Goal: Information Seeking & Learning: Compare options

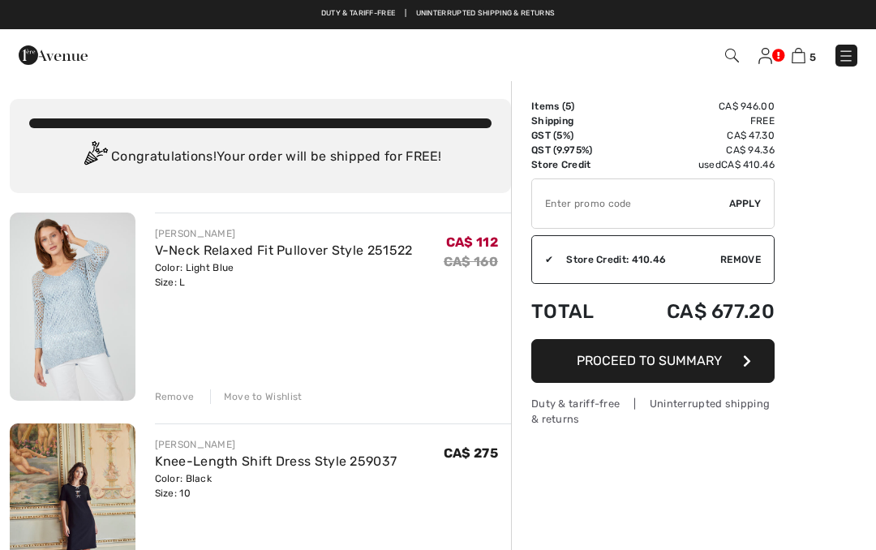
checkbox input "true"
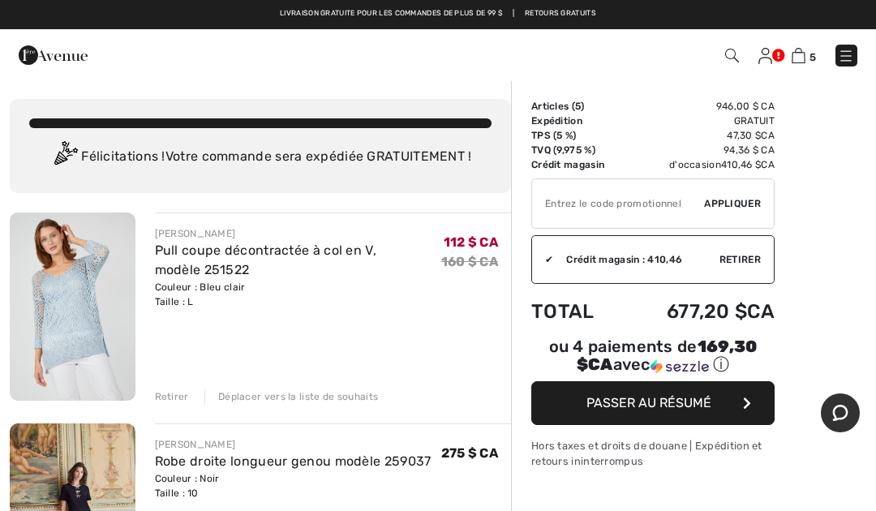
click at [843, 60] on img at bounding box center [846, 56] width 16 height 16
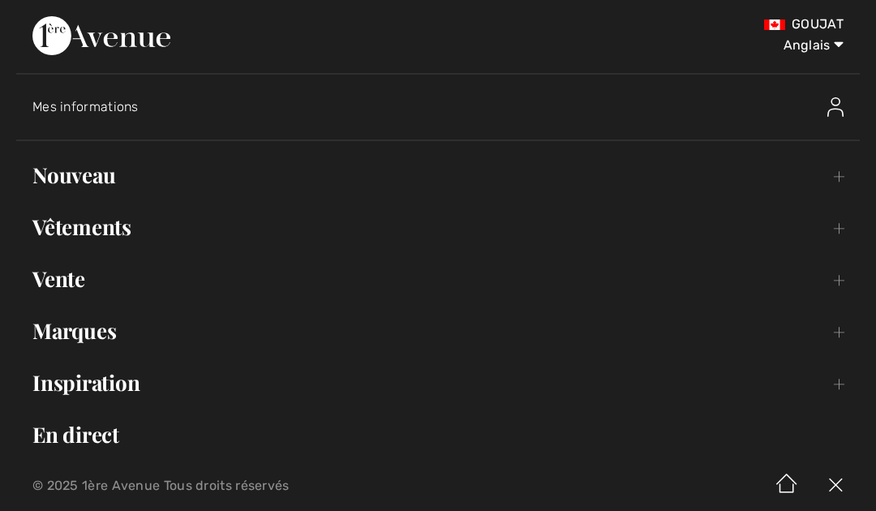
click at [105, 224] on font "Vêtements" at bounding box center [81, 227] width 99 height 28
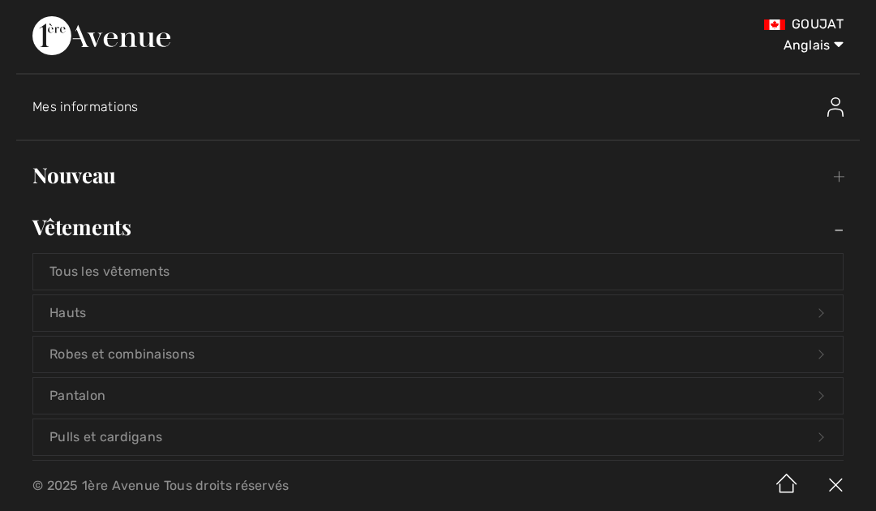
click at [161, 354] on font "Robes et combinaisons" at bounding box center [121, 353] width 145 height 15
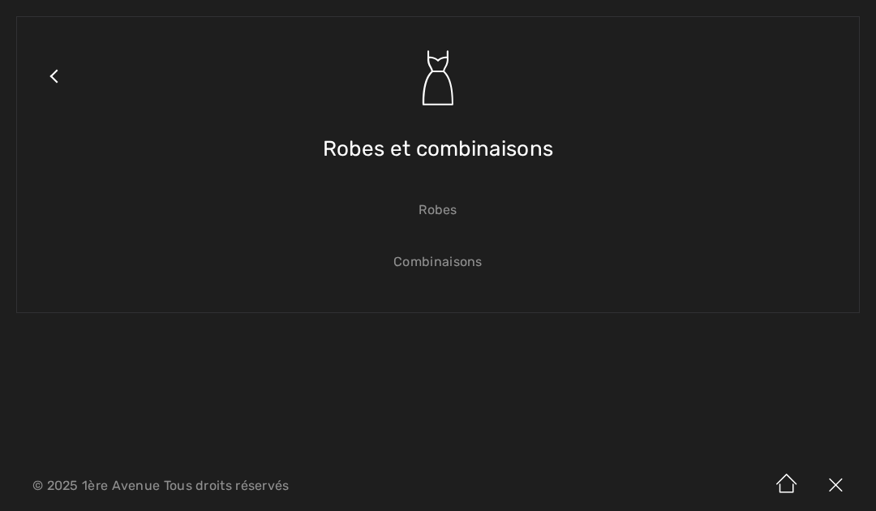
click at [457, 208] on font "Robes" at bounding box center [438, 209] width 39 height 15
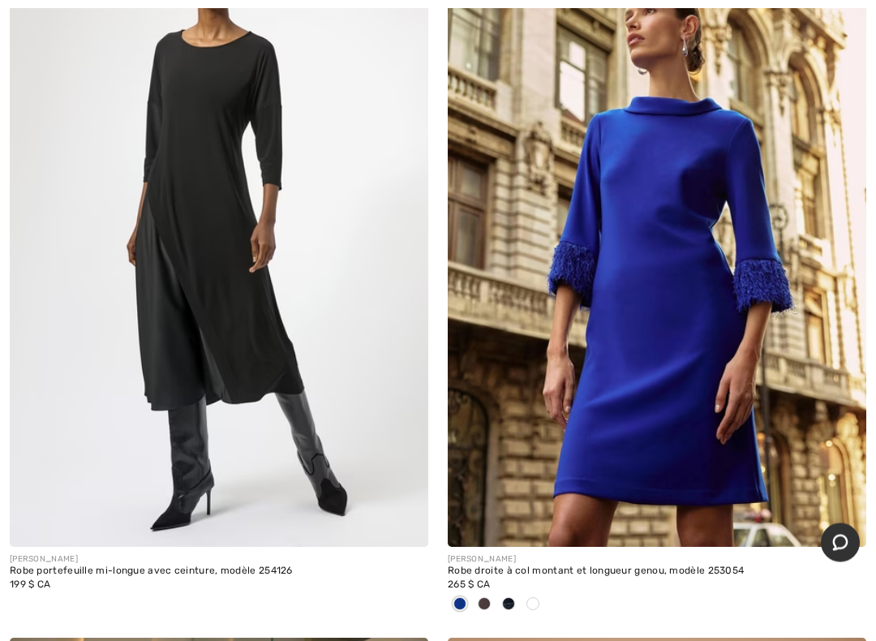
scroll to position [12056, 0]
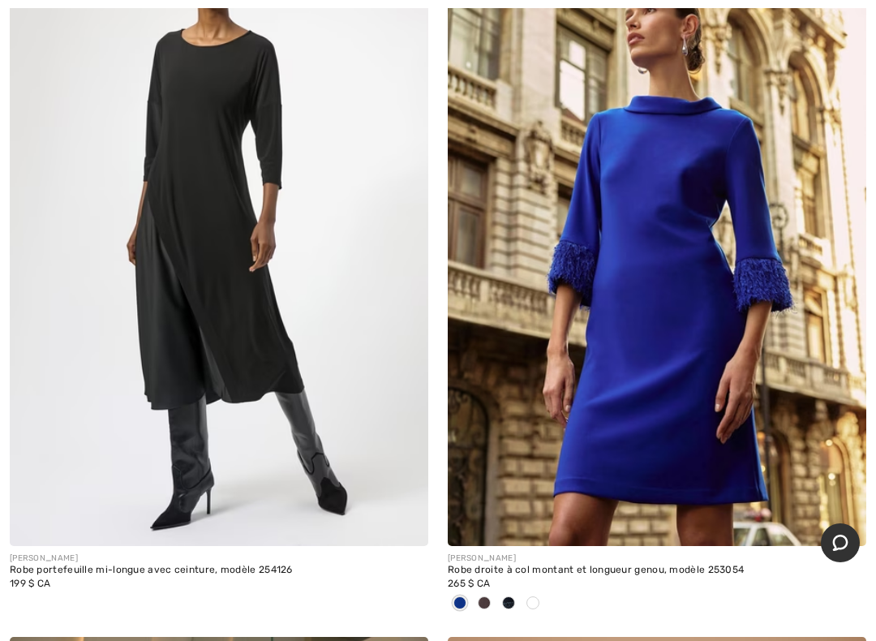
click at [535, 549] on span at bounding box center [532, 602] width 13 height 13
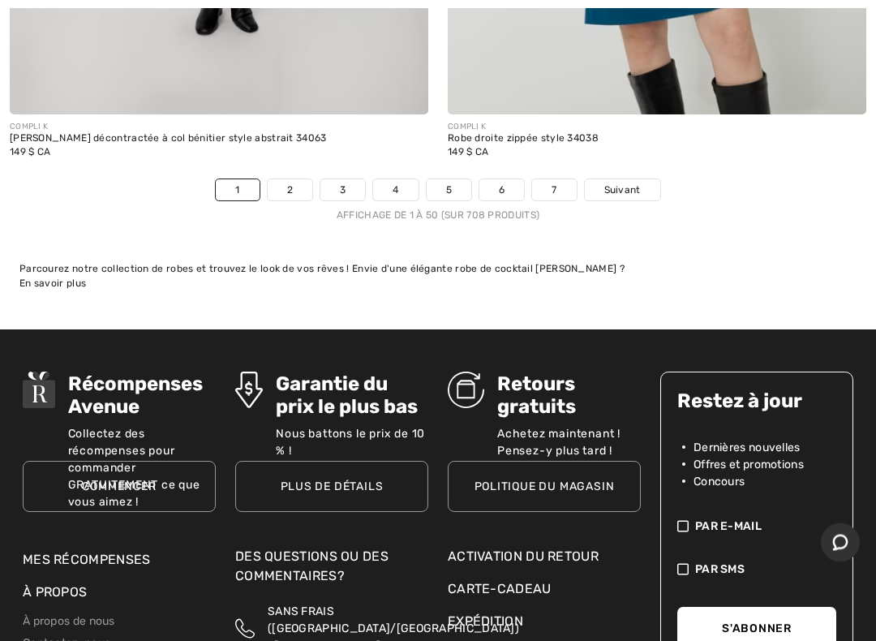
scroll to position [18406, 0]
click at [641, 184] on font "Suivant" at bounding box center [622, 189] width 37 height 11
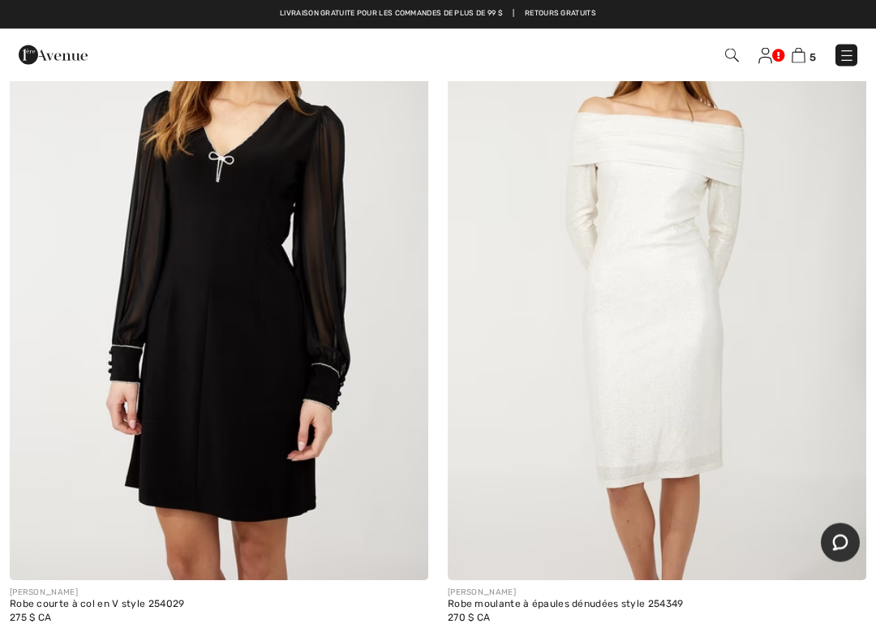
scroll to position [6826, 0]
click at [245, 324] on img at bounding box center [219, 266] width 419 height 628
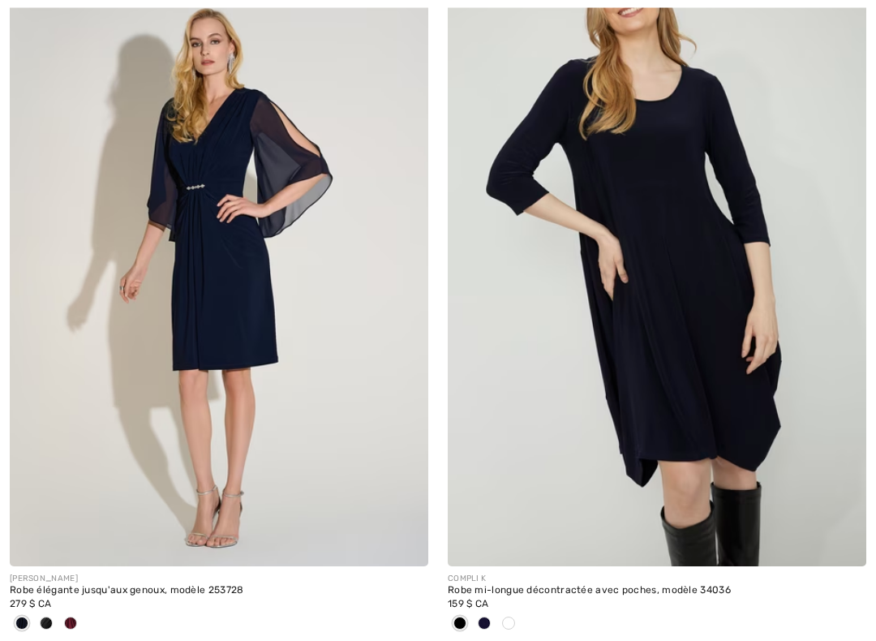
scroll to position [14781, 0]
click at [71, 549] on span at bounding box center [70, 622] width 13 height 13
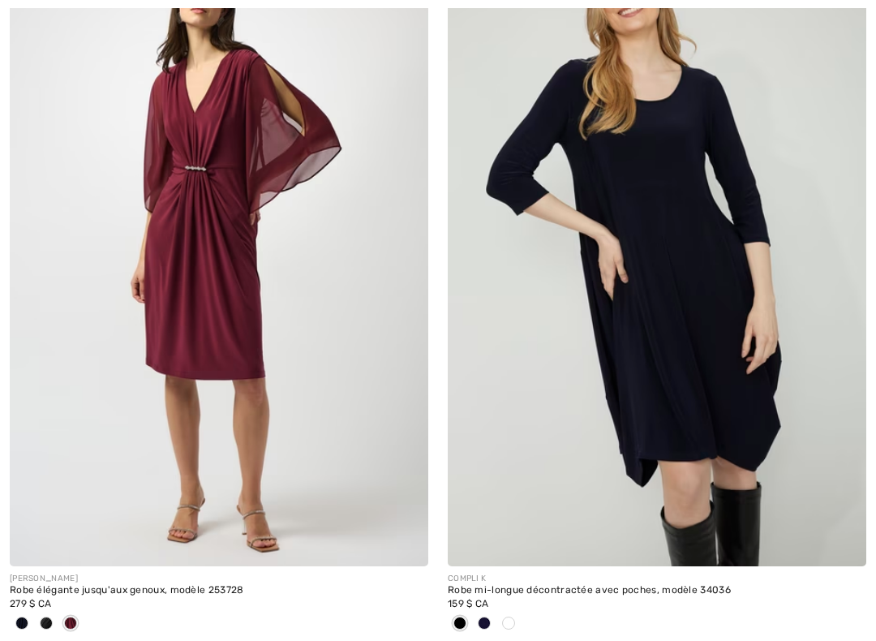
click at [509, 549] on span at bounding box center [508, 622] width 13 height 13
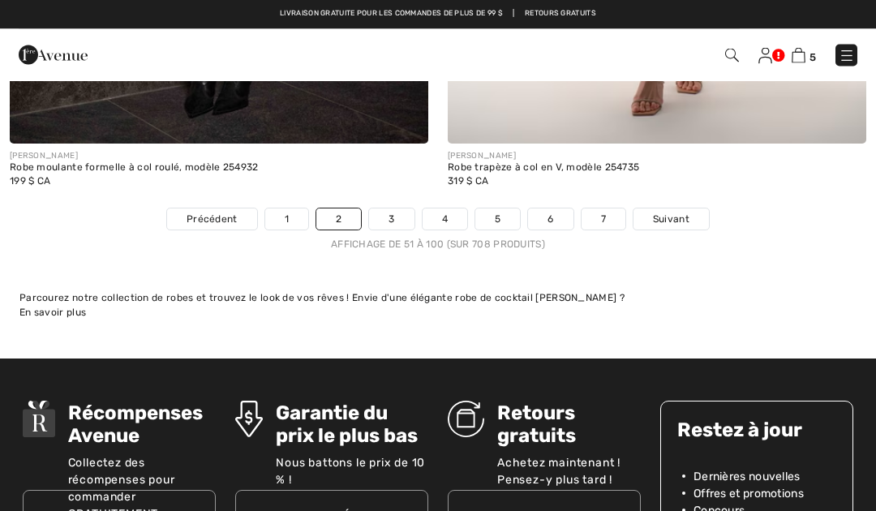
scroll to position [18136, 0]
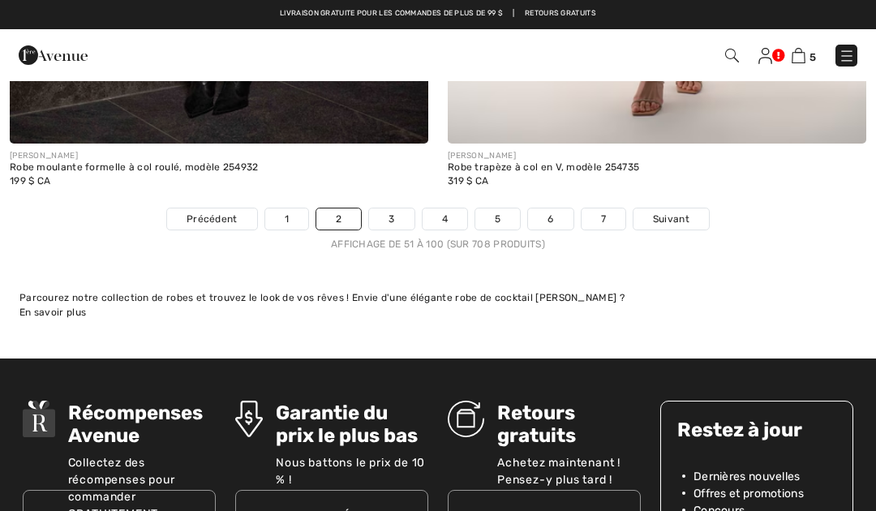
click at [685, 213] on font "Suivant" at bounding box center [671, 218] width 37 height 11
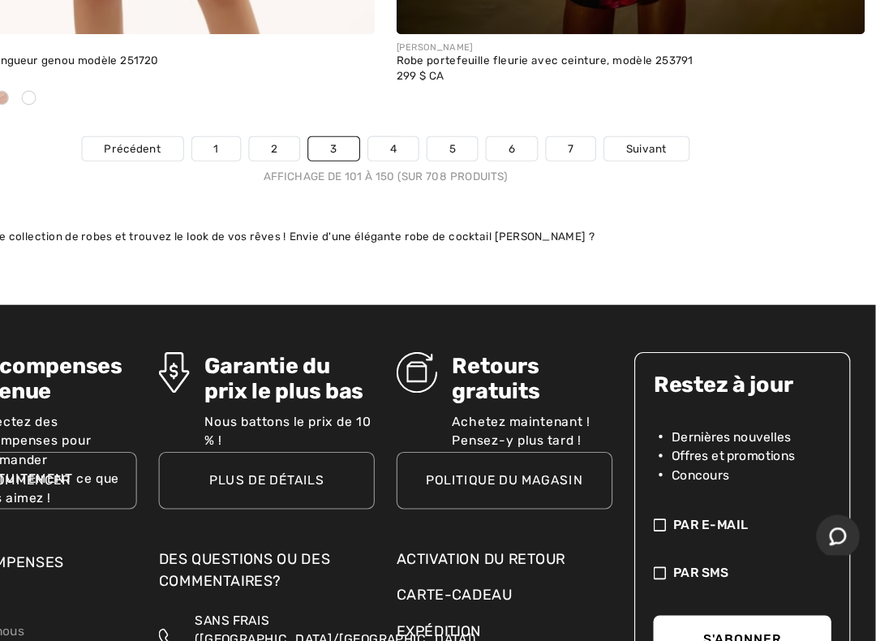
scroll to position [18315, 0]
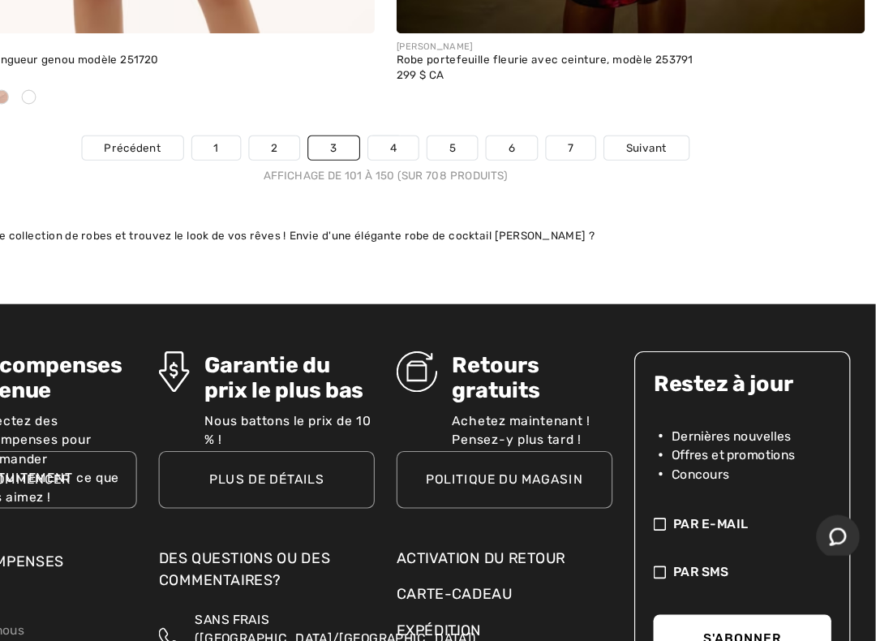
click at [653, 195] on font "Suivant" at bounding box center [671, 200] width 37 height 11
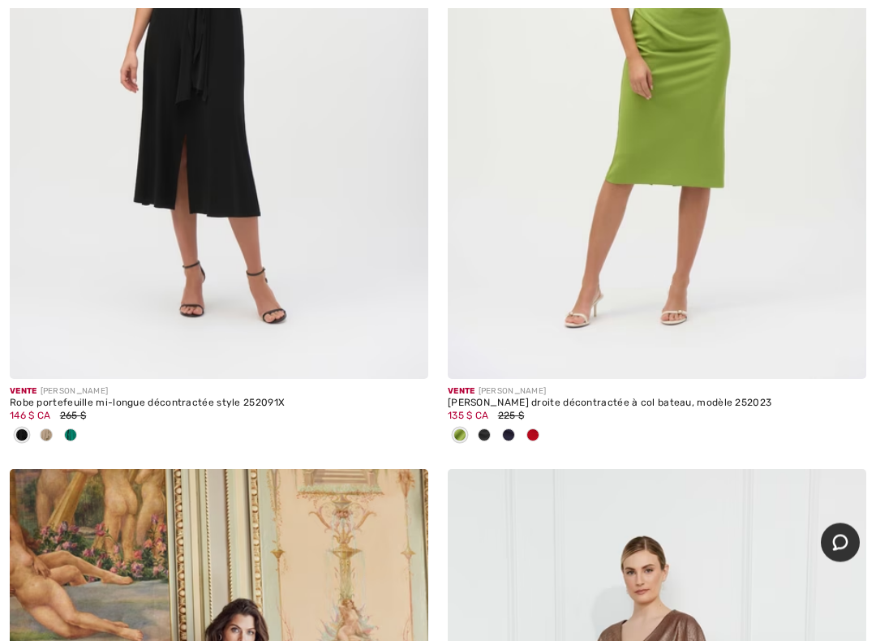
scroll to position [15687, 0]
click at [41, 428] on span at bounding box center [46, 434] width 13 height 13
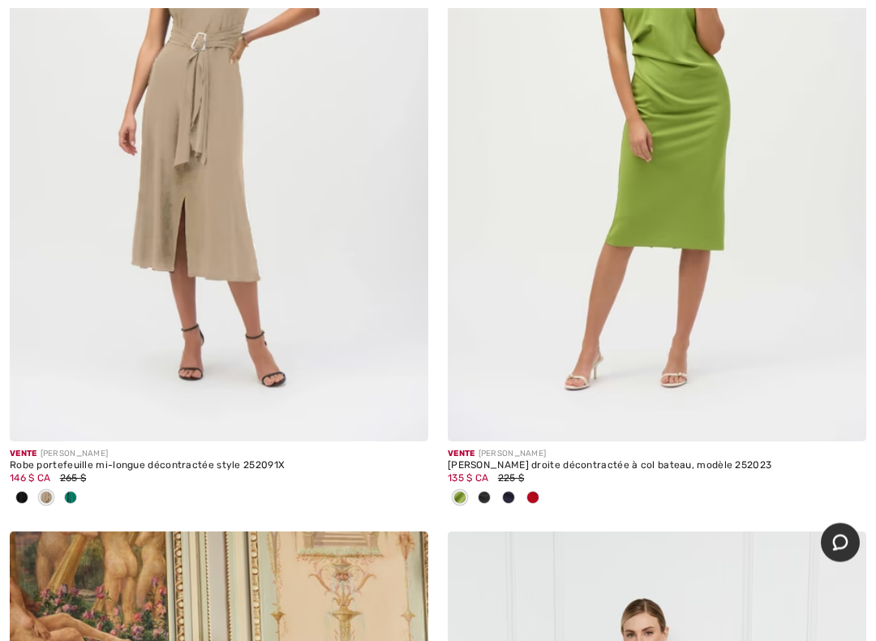
click at [535, 492] on div at bounding box center [533, 499] width 24 height 27
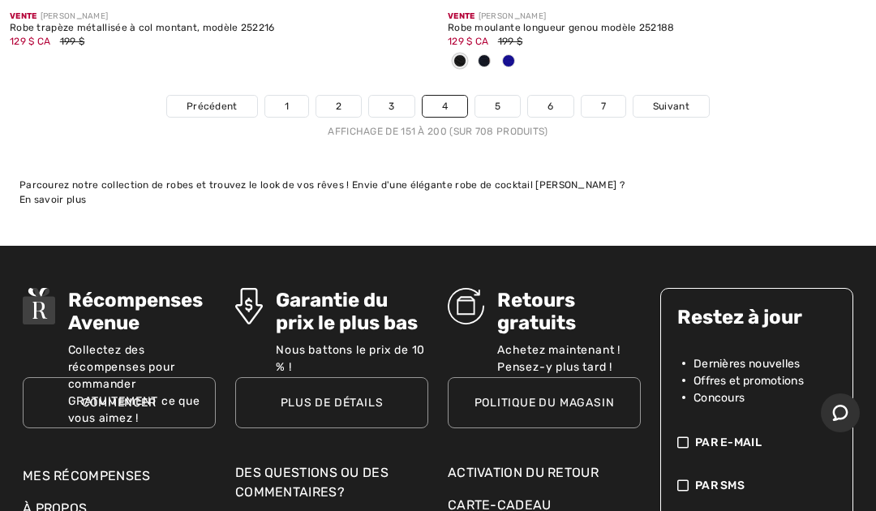
scroll to position [18388, 0]
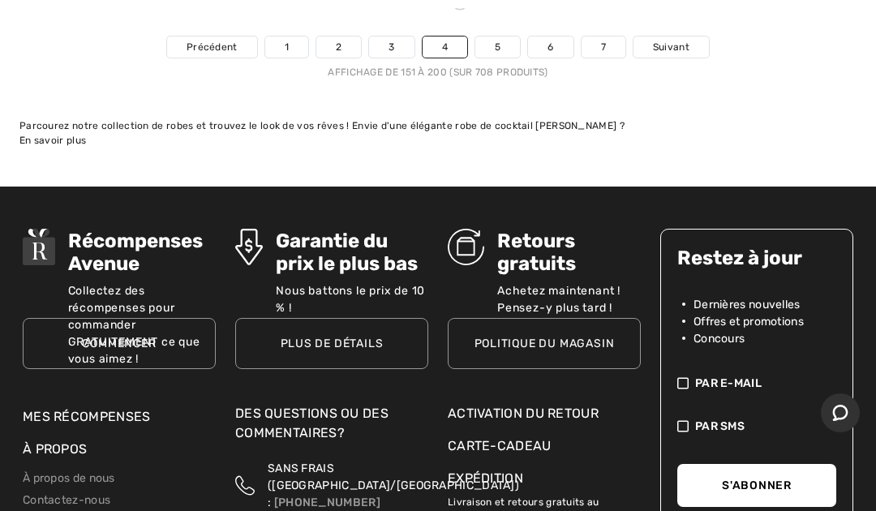
click at [675, 39] on link "Suivant" at bounding box center [671, 47] width 75 height 21
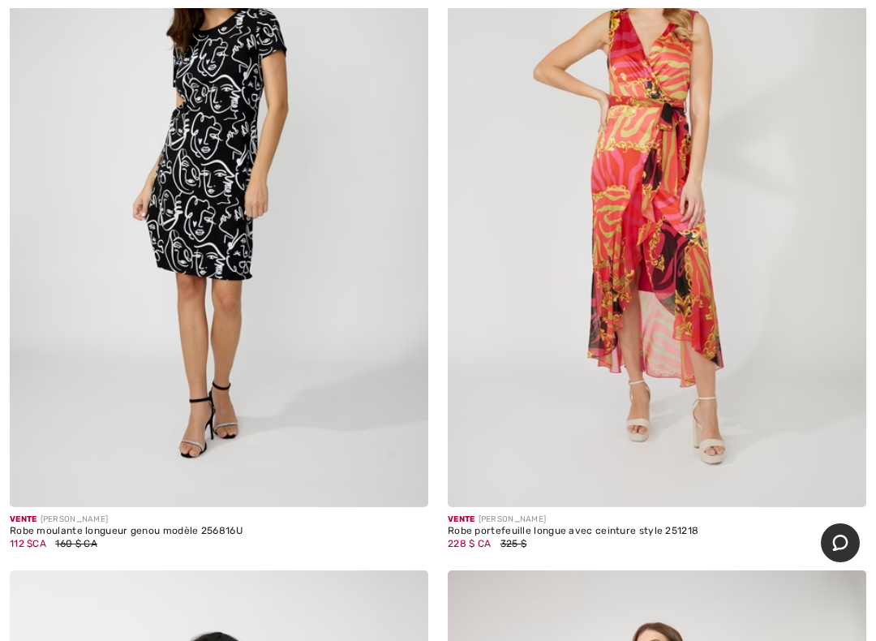
scroll to position [6300, 0]
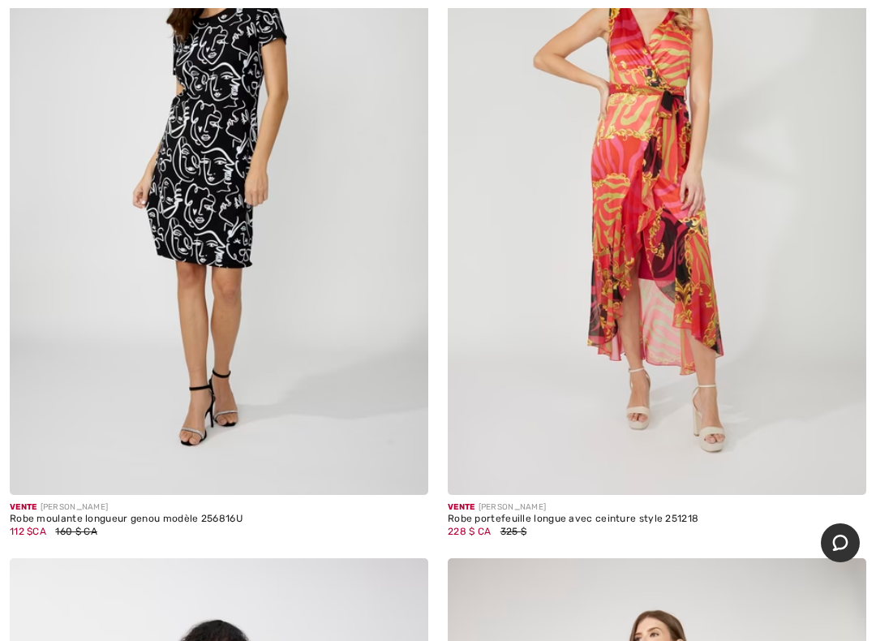
click at [180, 208] on img at bounding box center [219, 181] width 419 height 628
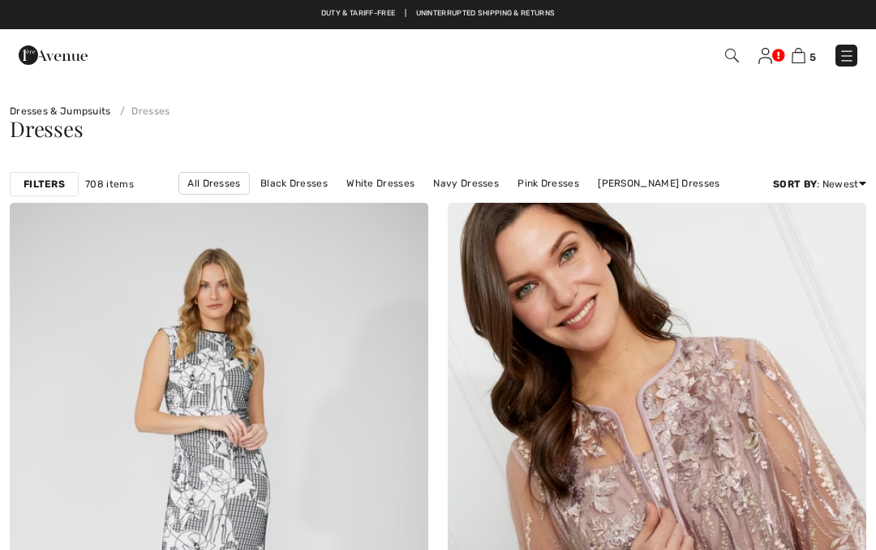
checkbox input "true"
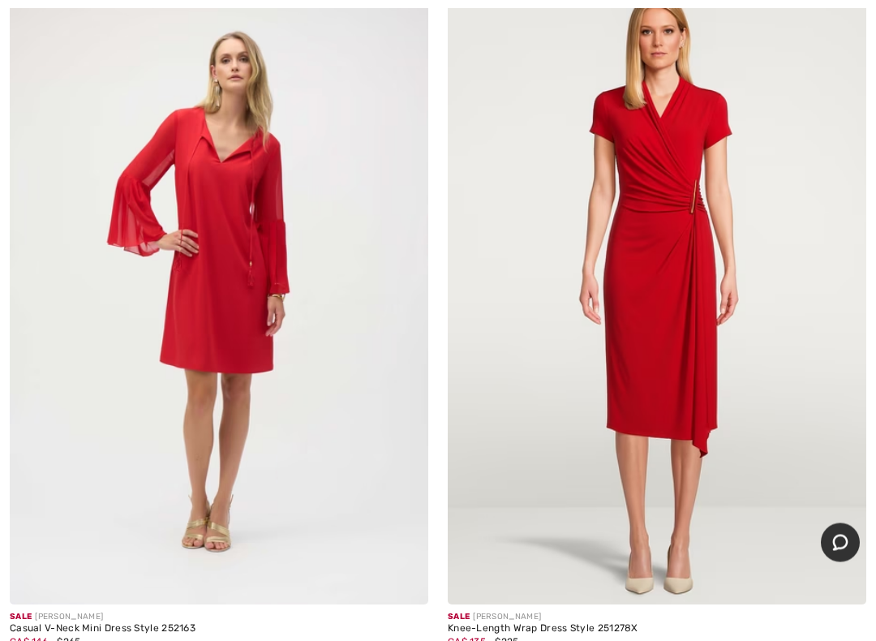
scroll to position [11970, 0]
click at [247, 273] on img at bounding box center [219, 290] width 419 height 628
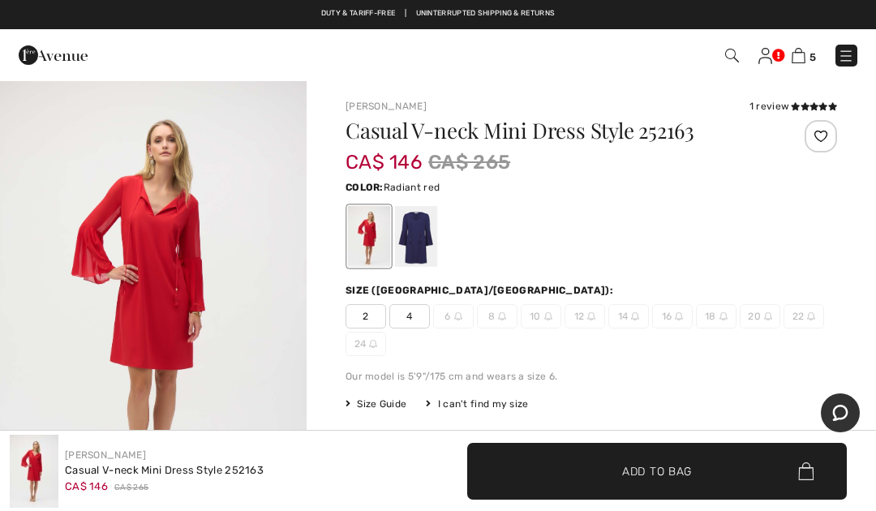
checkbox input "true"
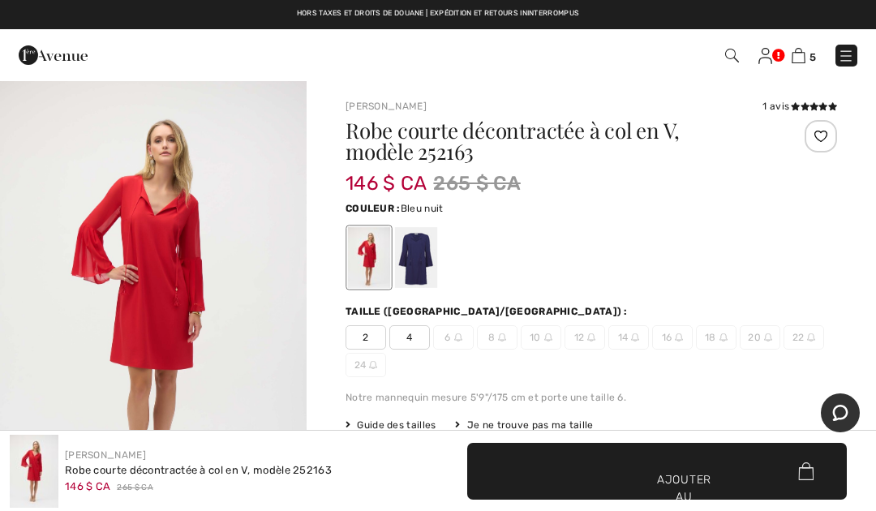
click at [423, 248] on div at bounding box center [416, 257] width 42 height 61
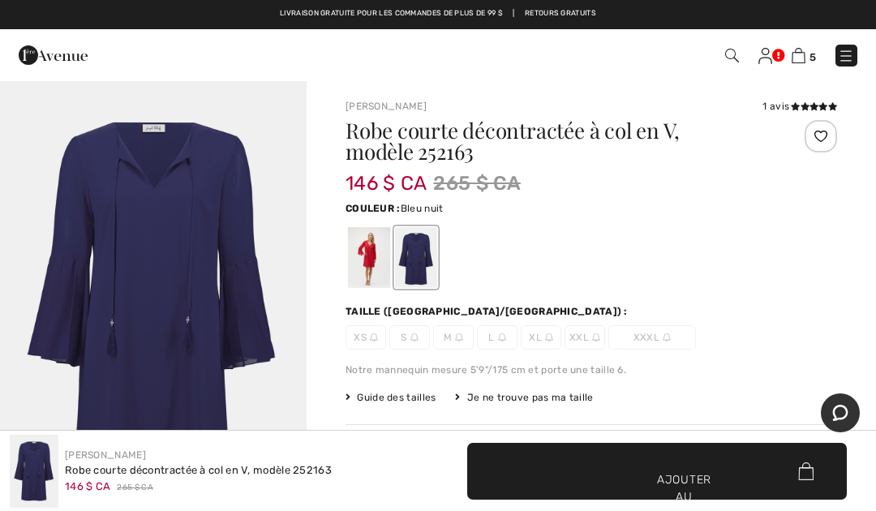
click at [379, 263] on div at bounding box center [369, 257] width 42 height 61
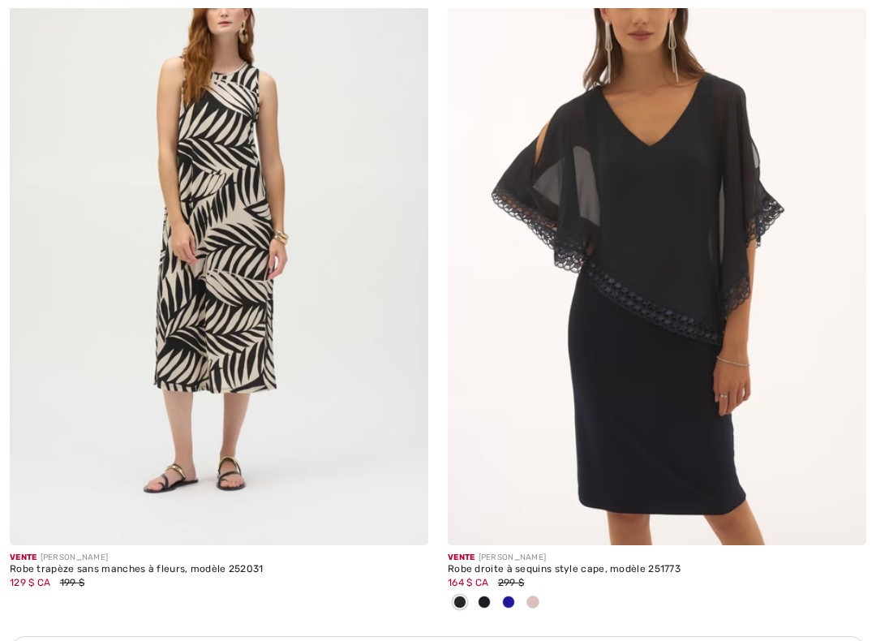
scroll to position [12748, 0]
click at [535, 549] on div at bounding box center [533, 603] width 24 height 27
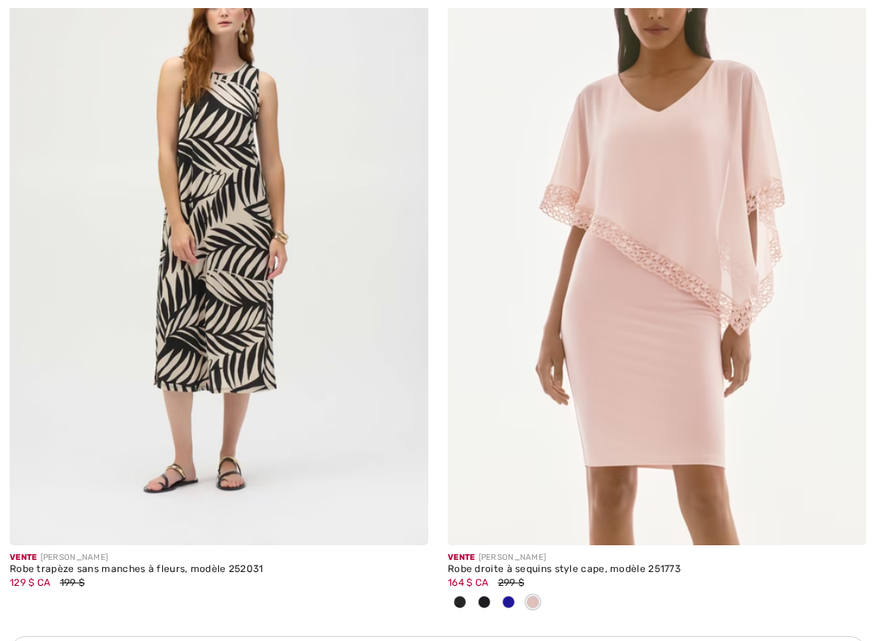
click at [508, 549] on span at bounding box center [508, 601] width 13 height 13
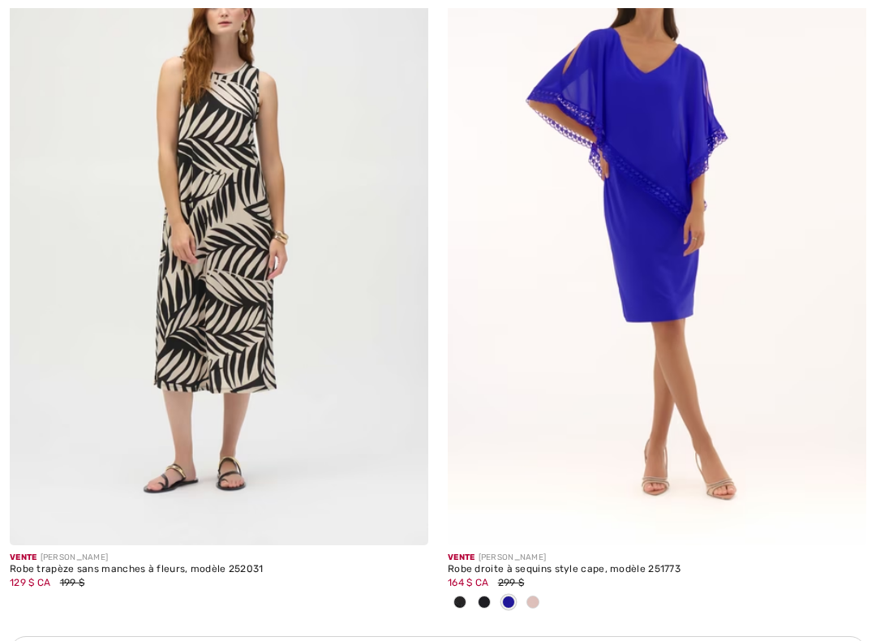
click at [479, 549] on span at bounding box center [484, 601] width 13 height 13
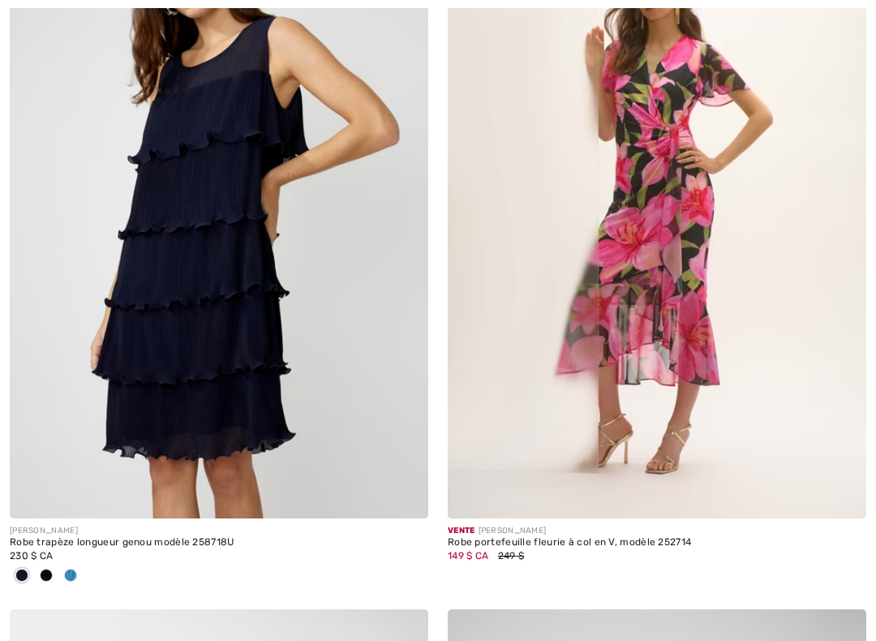
scroll to position [14351, 0]
click at [692, 248] on img at bounding box center [657, 204] width 419 height 628
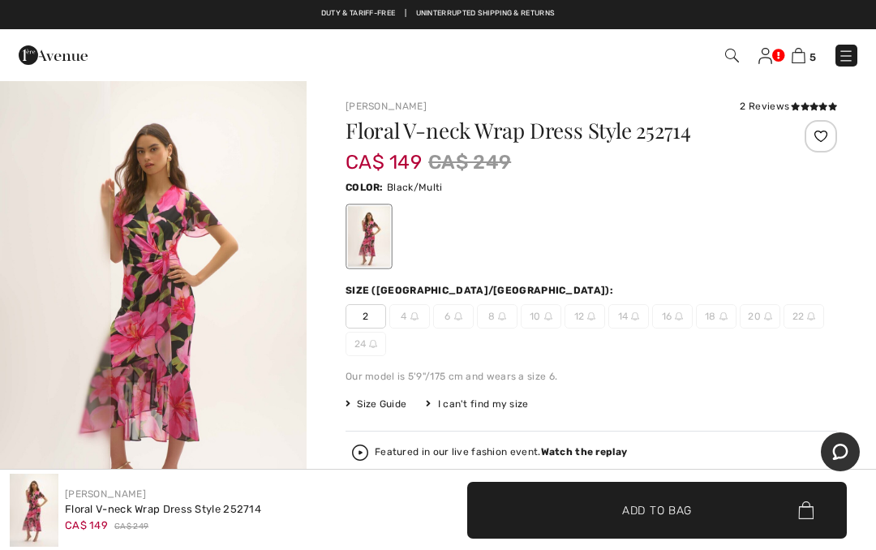
checkbox input "true"
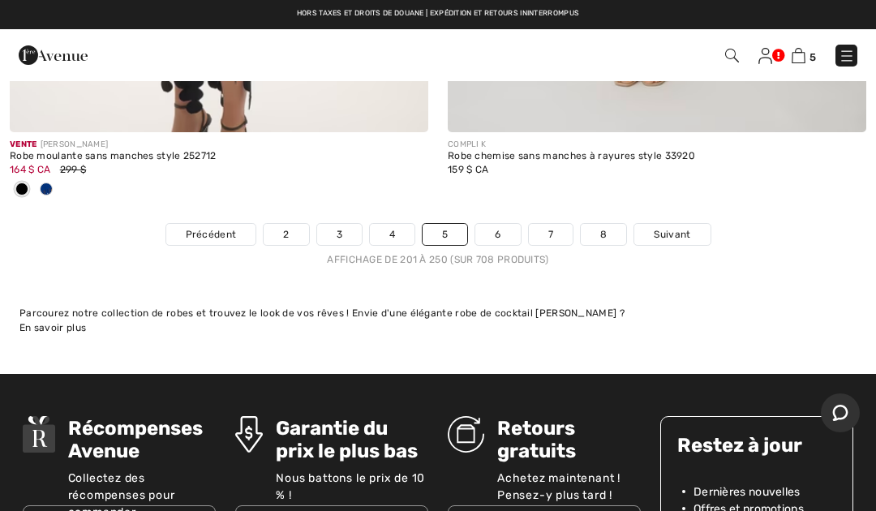
scroll to position [18413, 0]
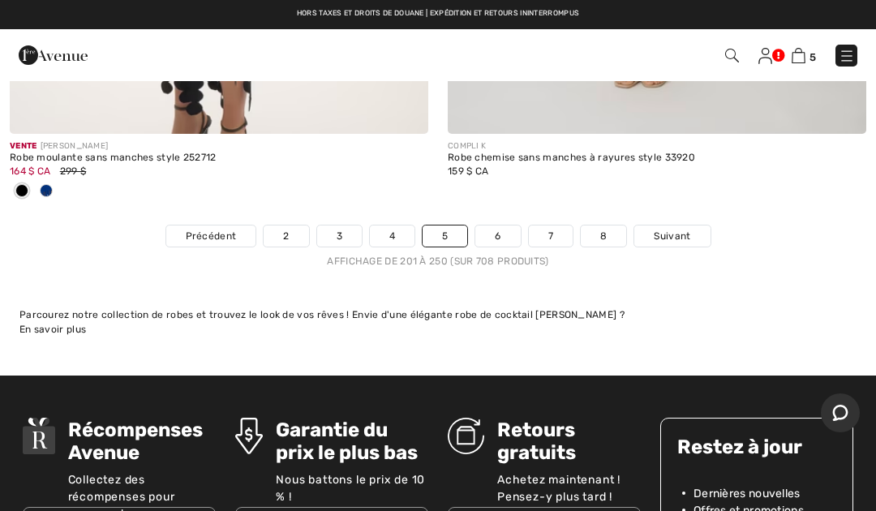
click at [672, 230] on font "Suivant" at bounding box center [672, 235] width 37 height 11
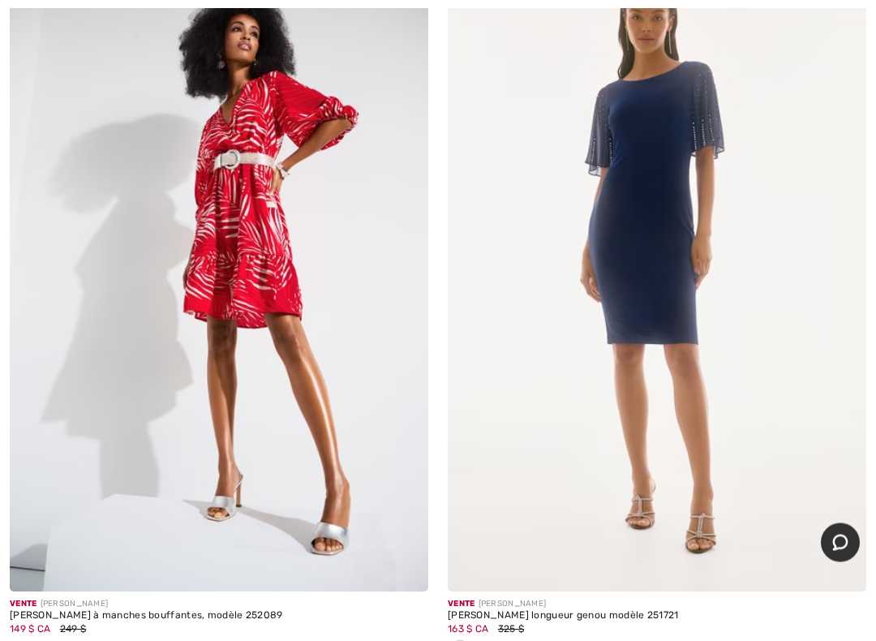
scroll to position [3060, 0]
click at [668, 241] on img at bounding box center [657, 277] width 419 height 628
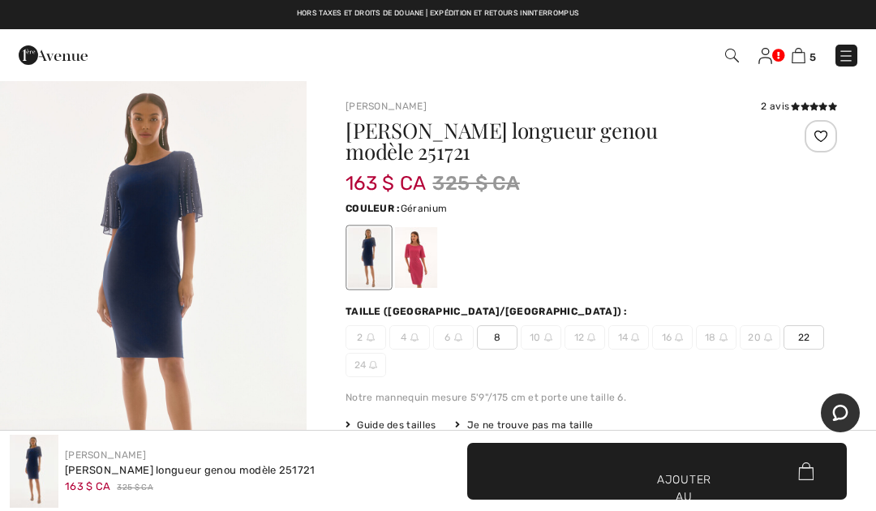
click at [413, 262] on div at bounding box center [416, 257] width 42 height 61
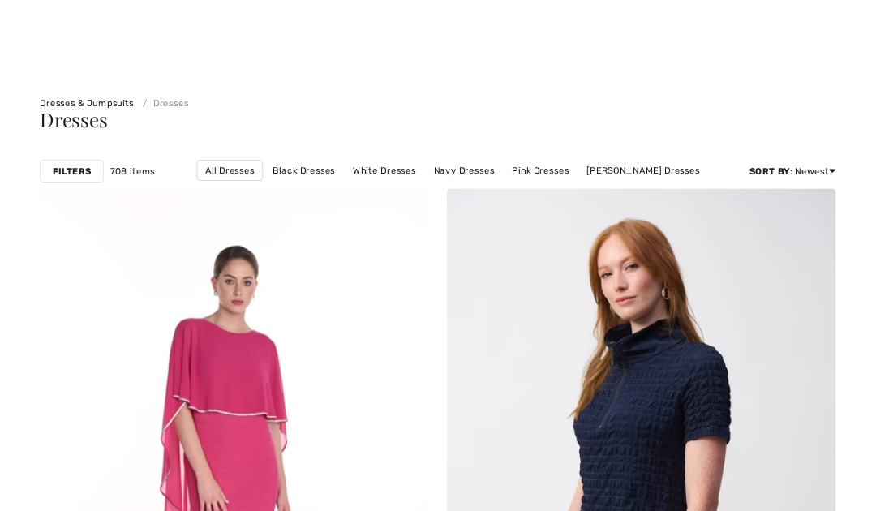
scroll to position [3155, 0]
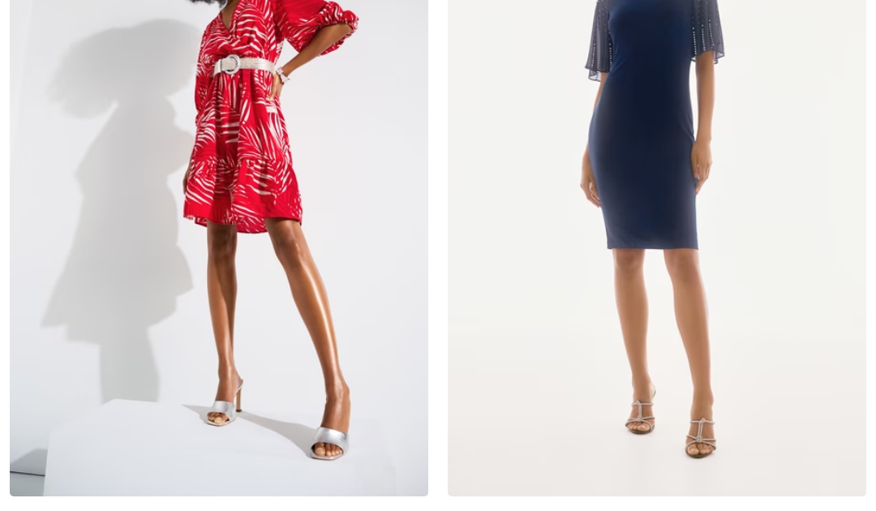
checkbox input "true"
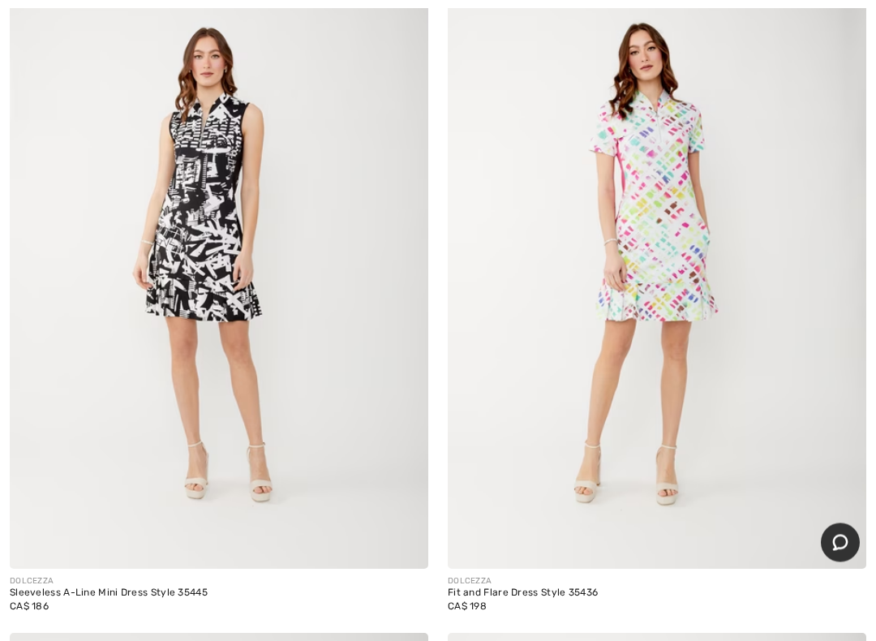
scroll to position [13448, 0]
click at [707, 227] on img at bounding box center [657, 255] width 419 height 628
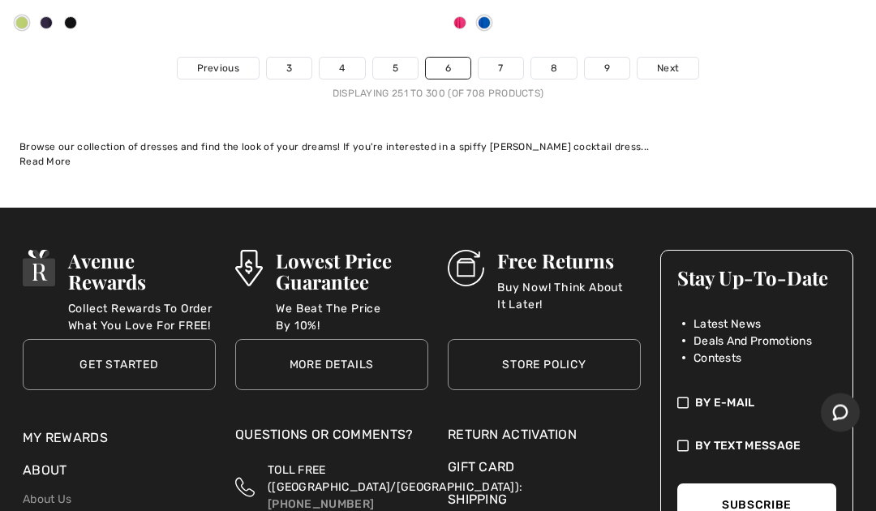
scroll to position [18340, 0]
click at [668, 61] on link "Next" at bounding box center [668, 68] width 61 height 21
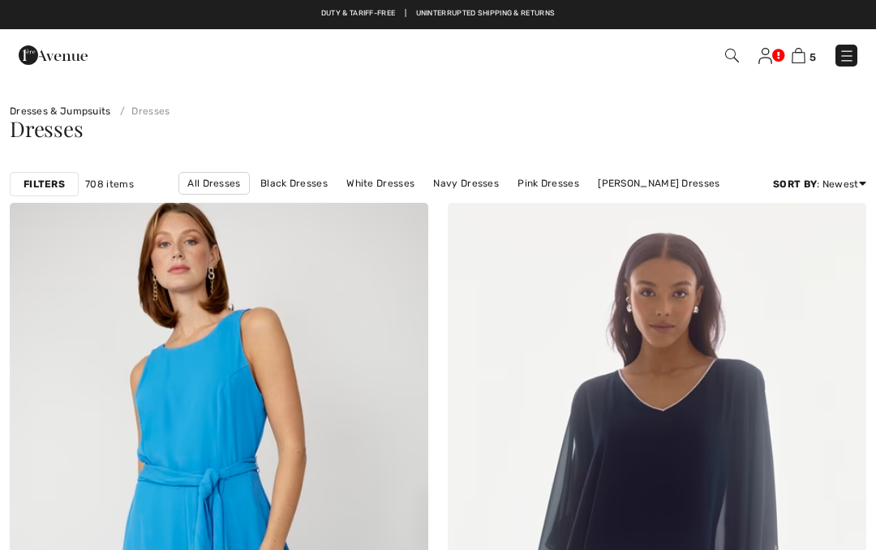
checkbox input "true"
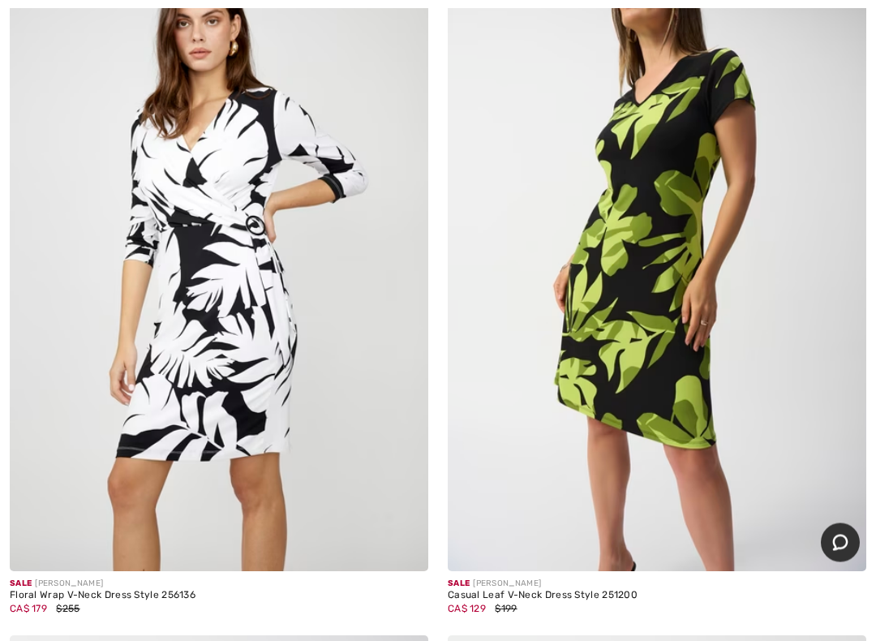
scroll to position [13473, 0]
click at [647, 258] on img at bounding box center [657, 257] width 419 height 628
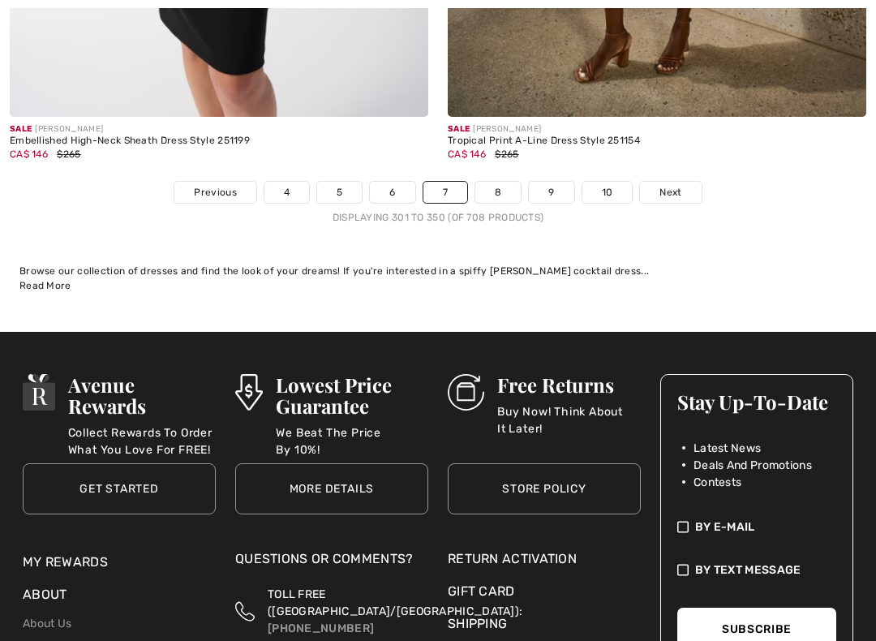
scroll to position [18228, 0]
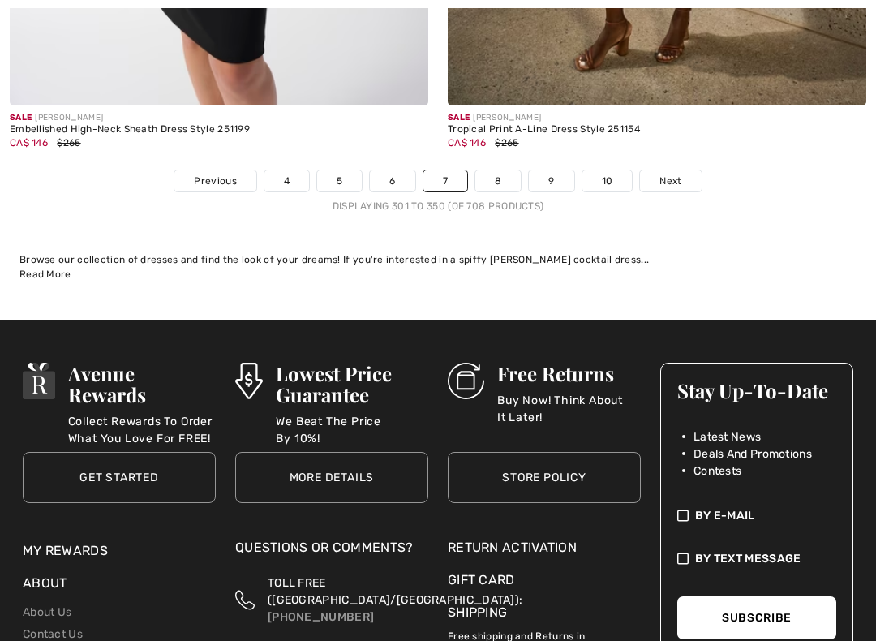
click at [676, 174] on span "Next" at bounding box center [670, 181] width 22 height 15
